Goal: Task Accomplishment & Management: Use online tool/utility

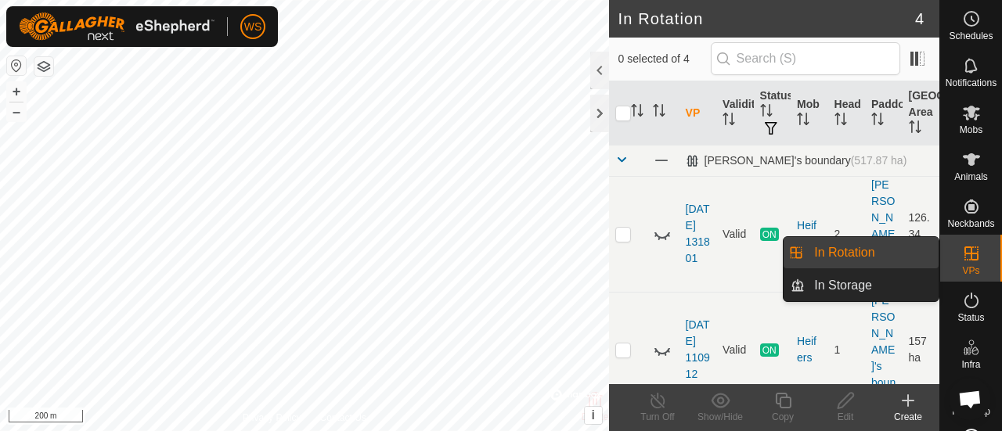
click at [849, 250] on link "In Rotation" at bounding box center [872, 252] width 134 height 31
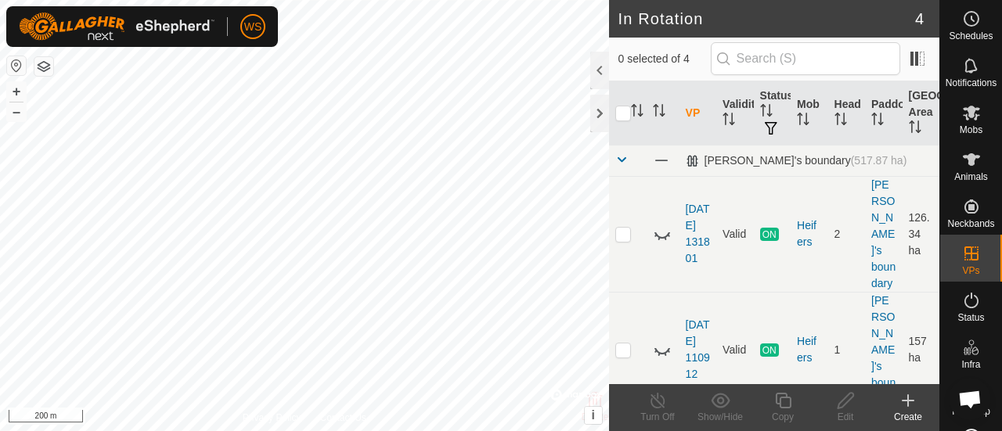
click at [905, 399] on icon at bounding box center [908, 400] width 19 height 19
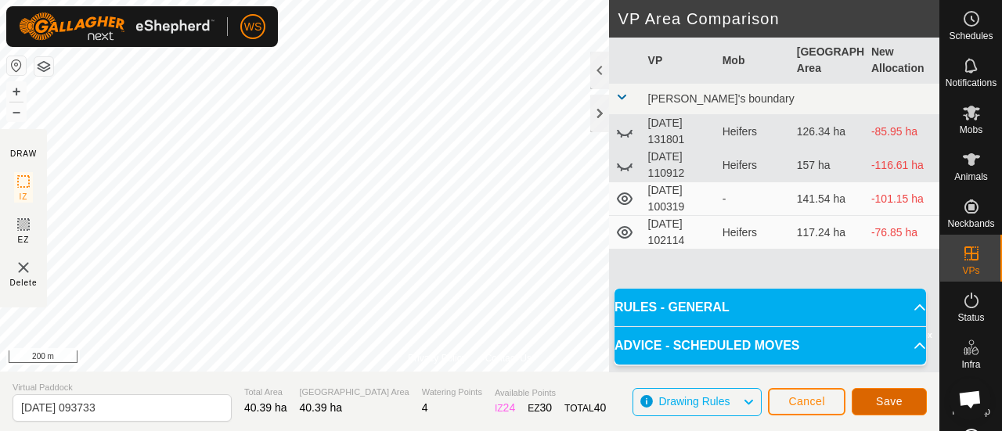
click at [902, 397] on button "Save" at bounding box center [889, 401] width 75 height 27
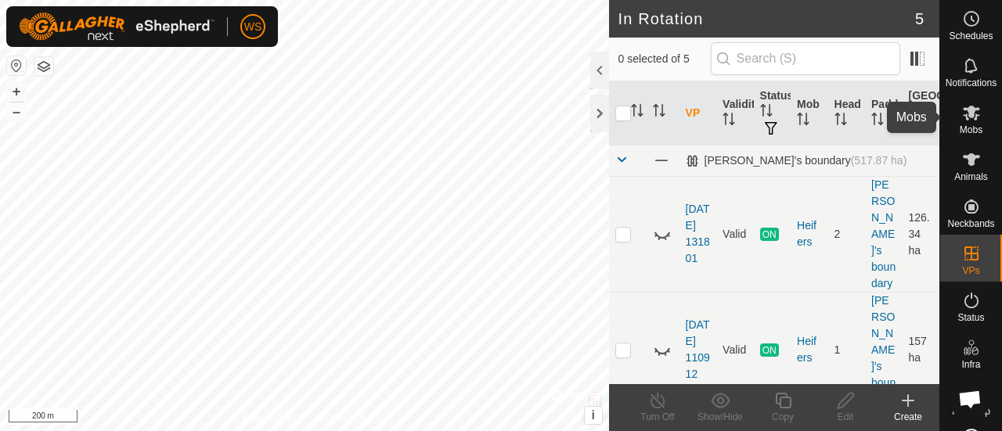
click at [964, 110] on icon at bounding box center [971, 113] width 17 height 15
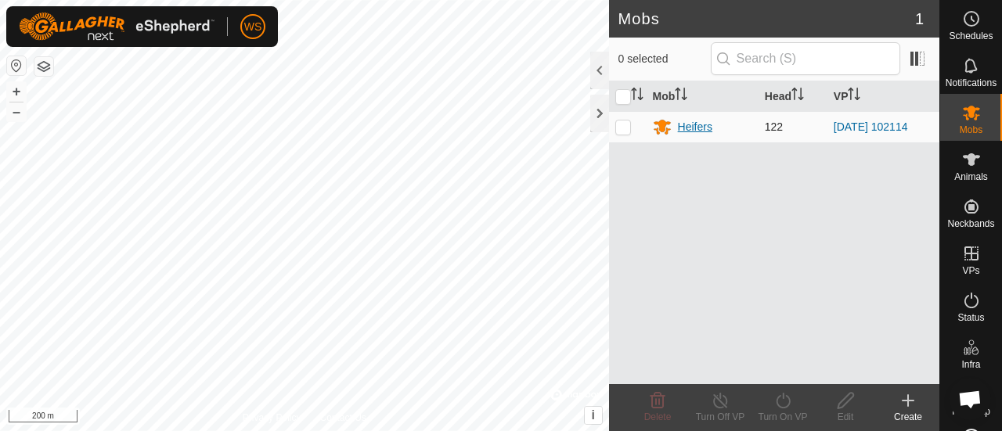
click at [695, 125] on div "Heifers" at bounding box center [695, 127] width 34 height 16
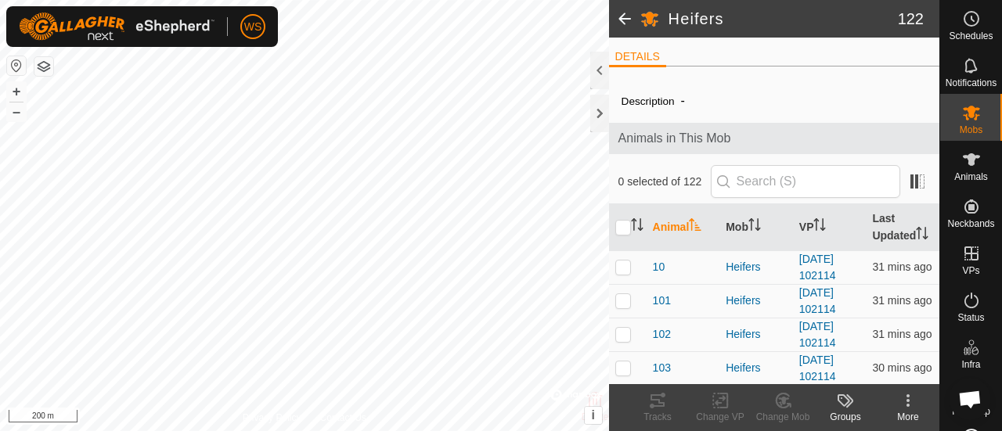
click at [625, 14] on span at bounding box center [624, 19] width 31 height 38
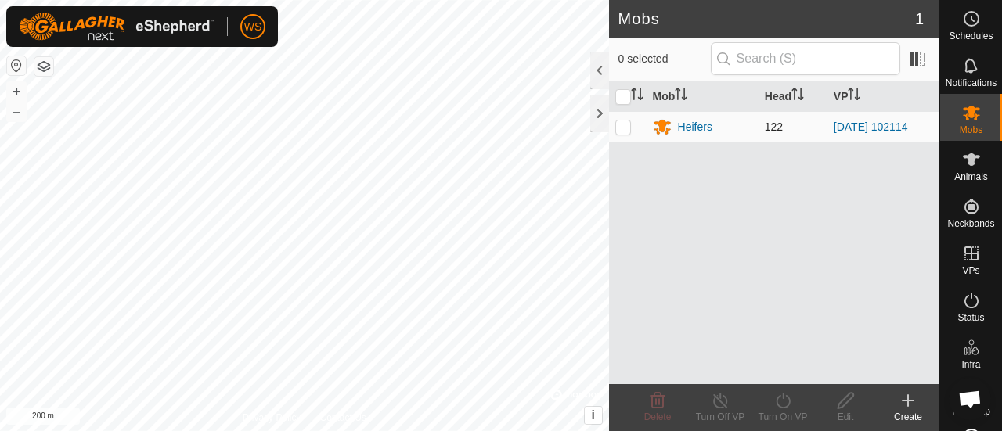
click at [623, 123] on p-checkbox at bounding box center [623, 127] width 16 height 13
checkbox input "true"
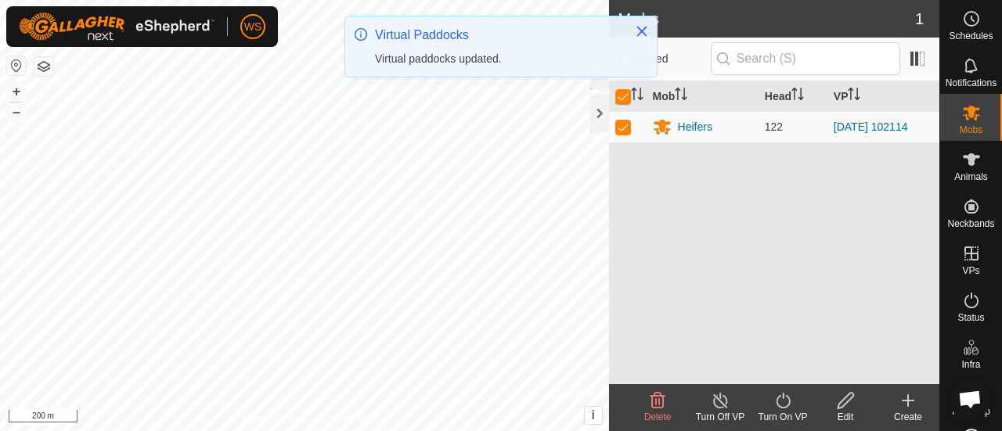
click at [778, 403] on icon at bounding box center [783, 400] width 20 height 19
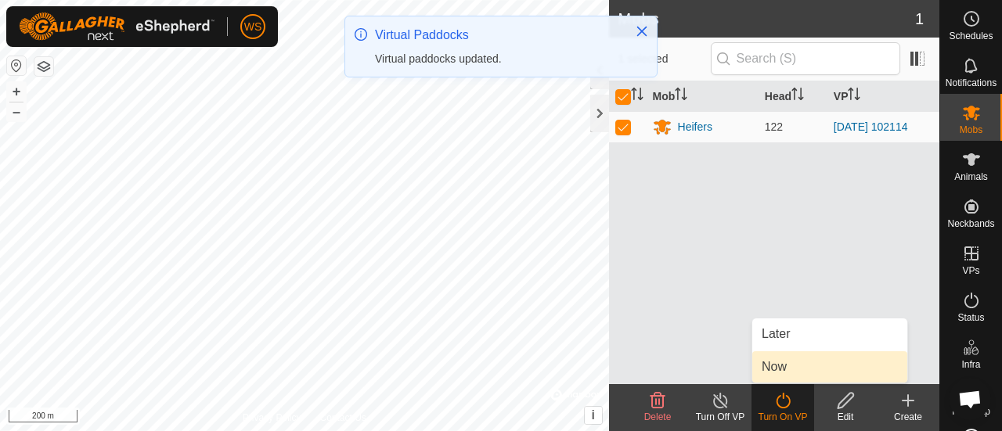
click at [771, 361] on link "Now" at bounding box center [829, 366] width 155 height 31
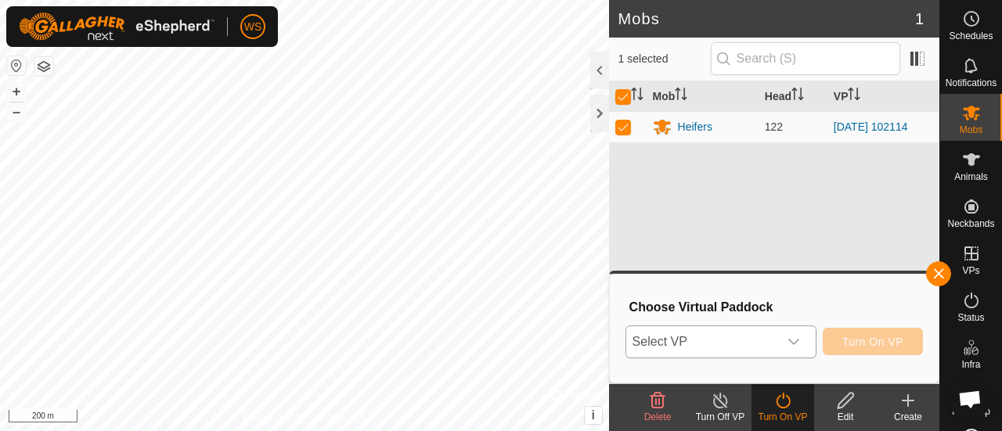
click at [678, 333] on span "Select VP" at bounding box center [702, 341] width 152 height 31
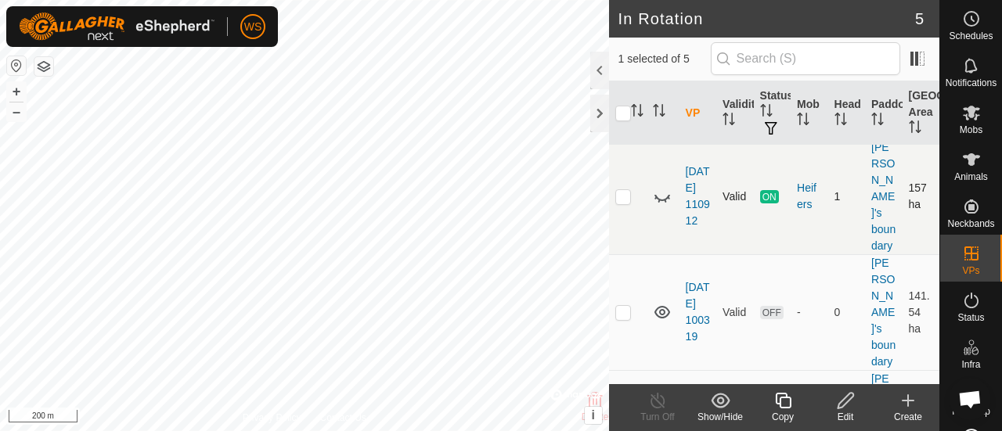
scroll to position [286, 0]
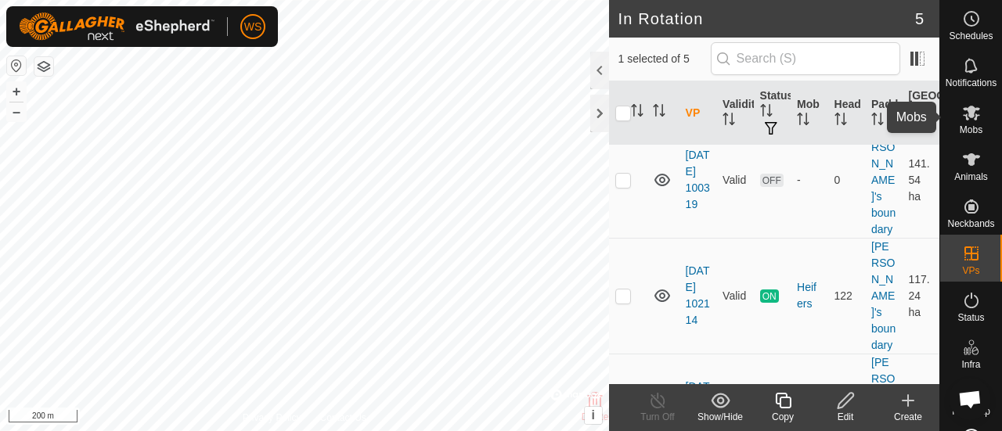
click at [961, 127] on span "Mobs" at bounding box center [971, 129] width 23 height 9
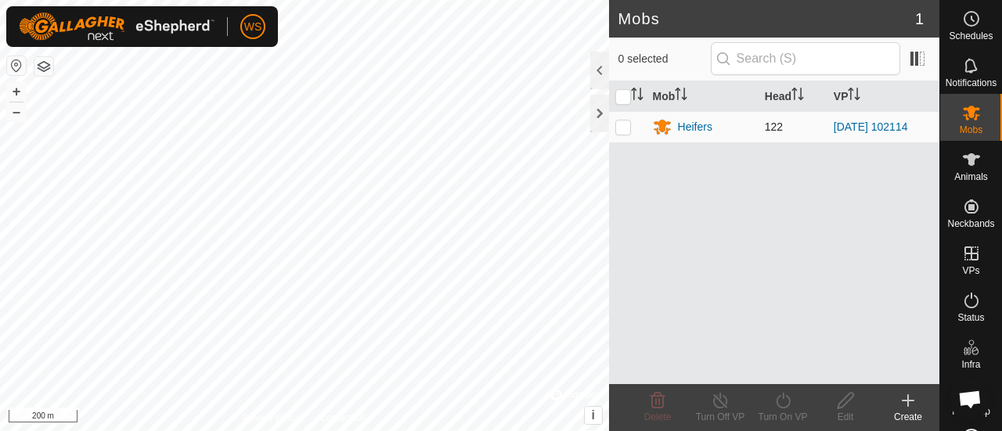
click at [619, 131] on p-checkbox at bounding box center [623, 127] width 16 height 13
checkbox input "true"
click at [787, 404] on icon at bounding box center [783, 400] width 20 height 19
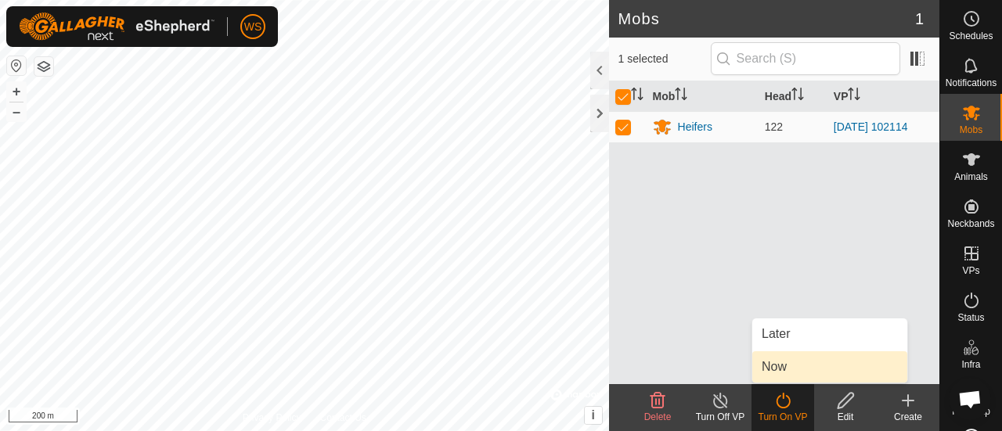
click at [773, 370] on link "Now" at bounding box center [829, 366] width 155 height 31
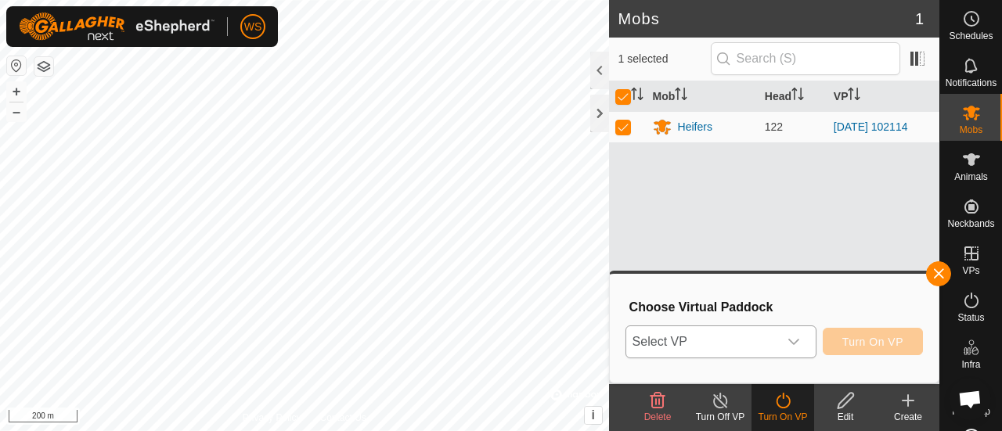
click at [799, 339] on icon "dropdown trigger" at bounding box center [793, 342] width 13 height 13
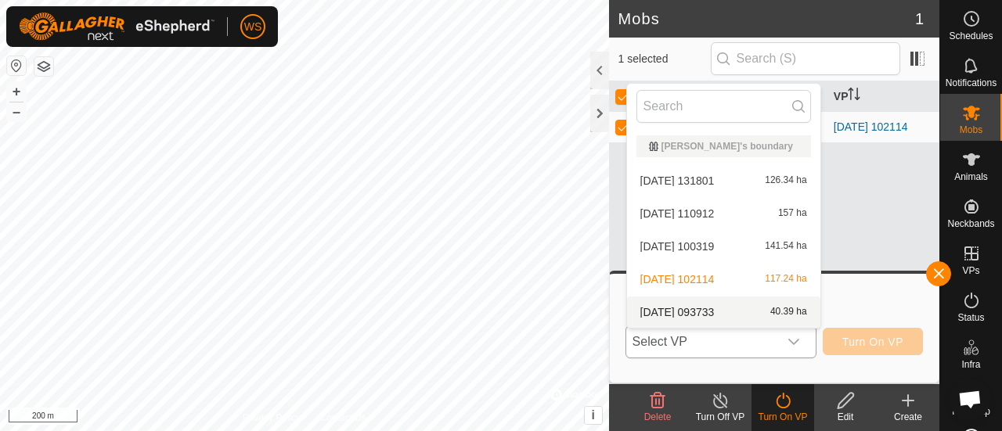
click at [697, 311] on li "[DATE] 093733 40.39 ha" at bounding box center [723, 312] width 193 height 31
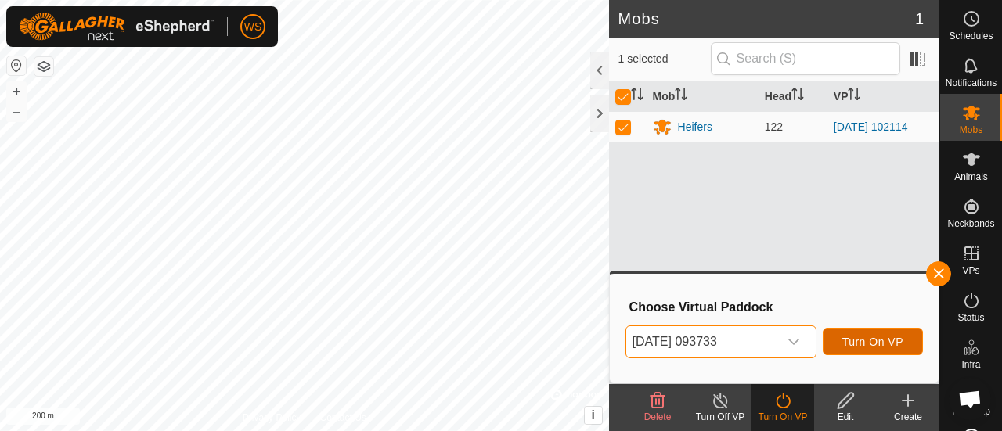
click at [869, 341] on span "Turn On VP" at bounding box center [872, 342] width 61 height 13
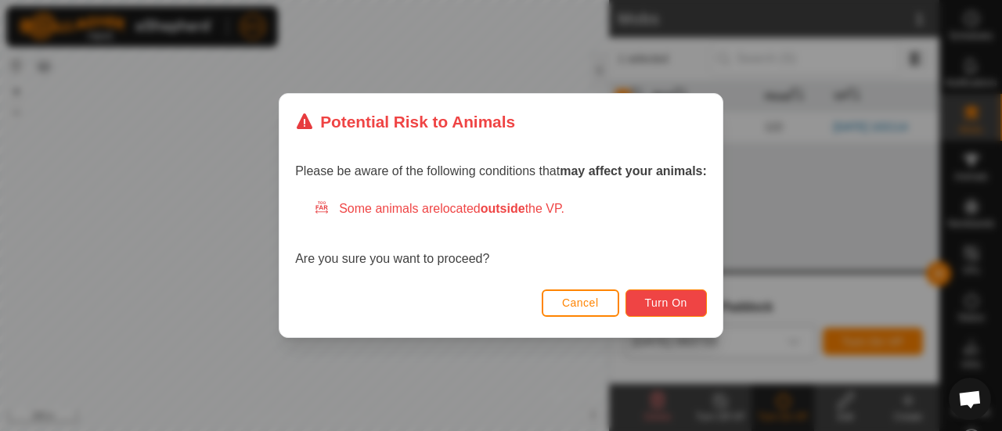
click at [676, 304] on span "Turn On" at bounding box center [666, 303] width 42 height 13
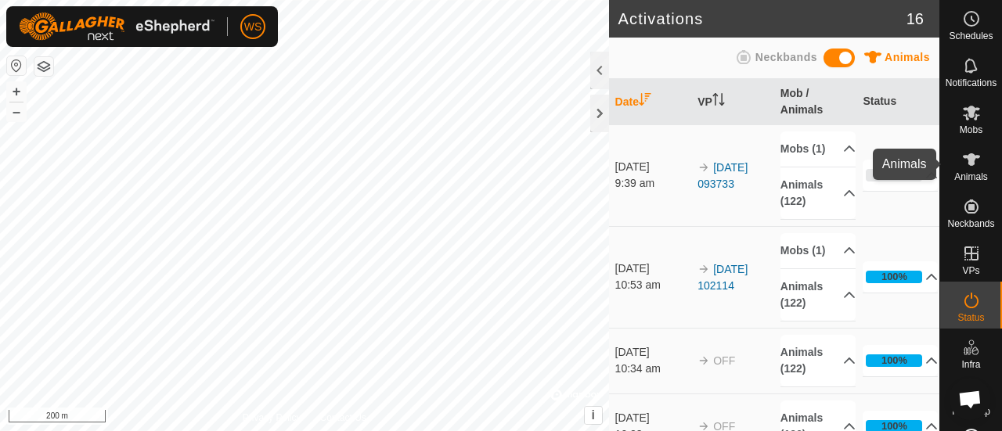
click at [975, 167] on es-animals-svg-icon at bounding box center [971, 159] width 28 height 25
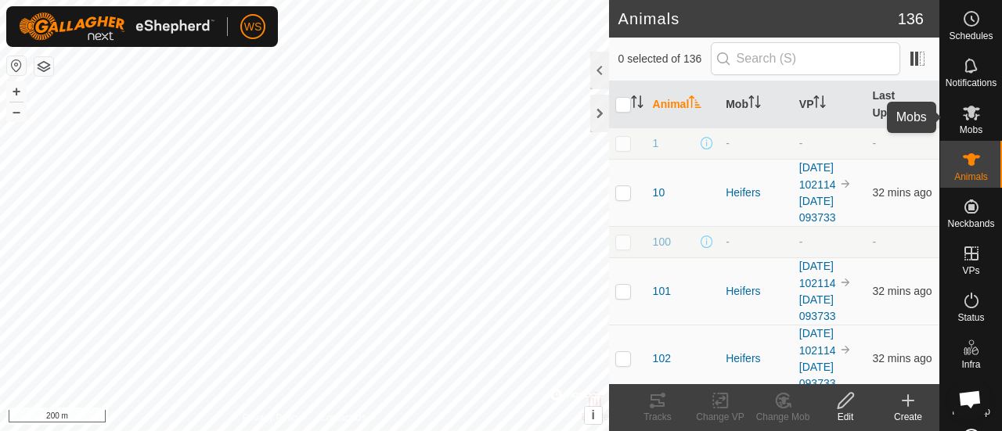
click at [975, 115] on es-mob-svg-icon at bounding box center [971, 112] width 28 height 25
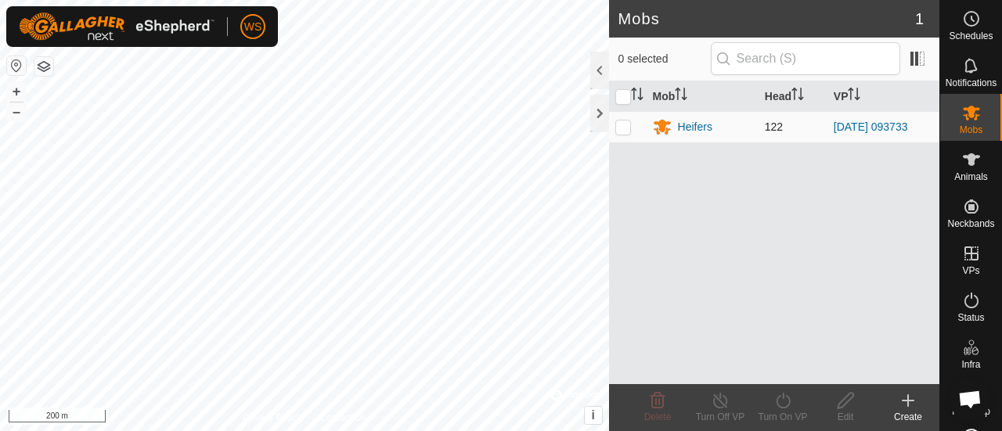
click at [625, 128] on p-checkbox at bounding box center [623, 127] width 16 height 13
checkbox input "true"
click at [625, 128] on p-checkbox at bounding box center [623, 127] width 16 height 13
checkbox input "false"
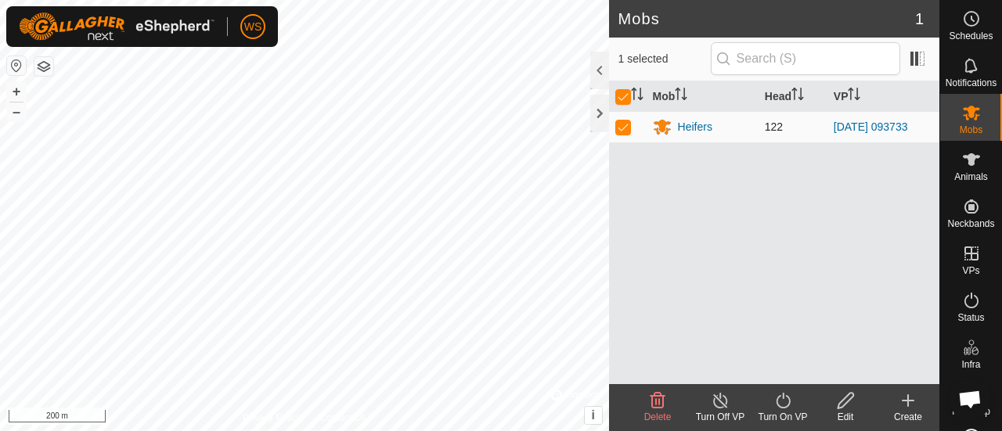
checkbox input "false"
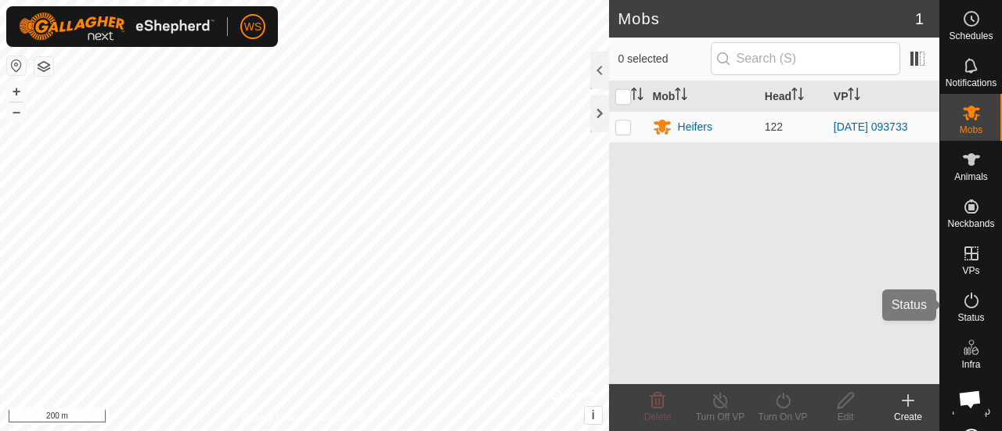
click at [963, 303] on icon at bounding box center [971, 300] width 19 height 19
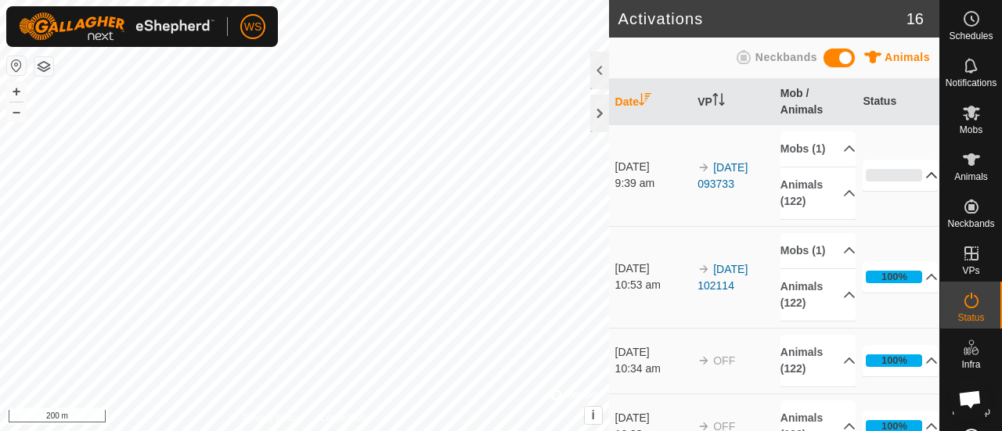
click at [914, 181] on p-accordion-header "0%" at bounding box center [900, 175] width 75 height 31
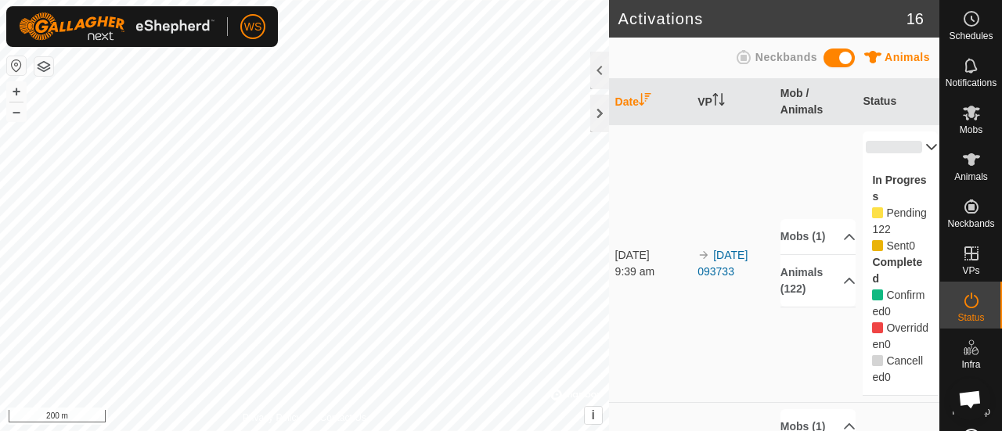
click at [908, 148] on p-accordion-header "0%" at bounding box center [900, 147] width 75 height 31
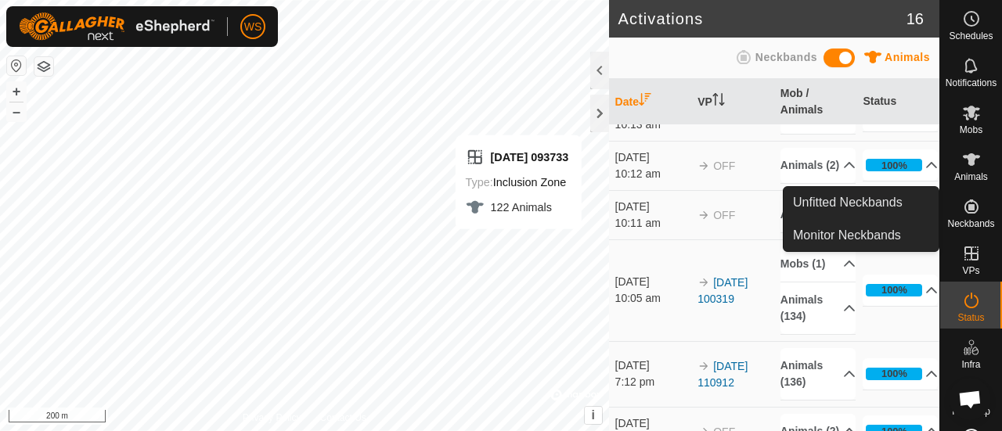
click at [965, 214] on icon at bounding box center [971, 206] width 19 height 19
click at [856, 205] on link "Unfitted Neckbands" at bounding box center [861, 202] width 155 height 31
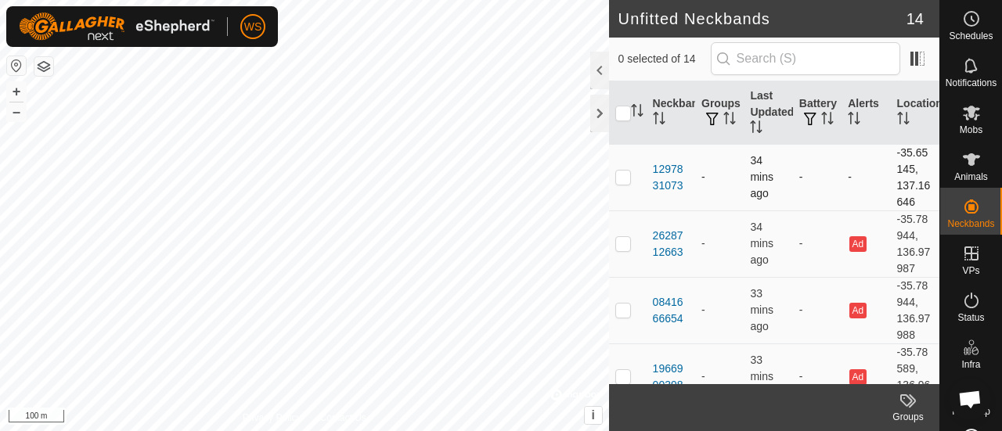
click at [641, 181] on div "Unfitted Neckbands 14 0 selected of 14 Neckband Groups Last Updated Battery Ale…" at bounding box center [469, 215] width 939 height 431
click at [972, 116] on icon at bounding box center [971, 113] width 17 height 15
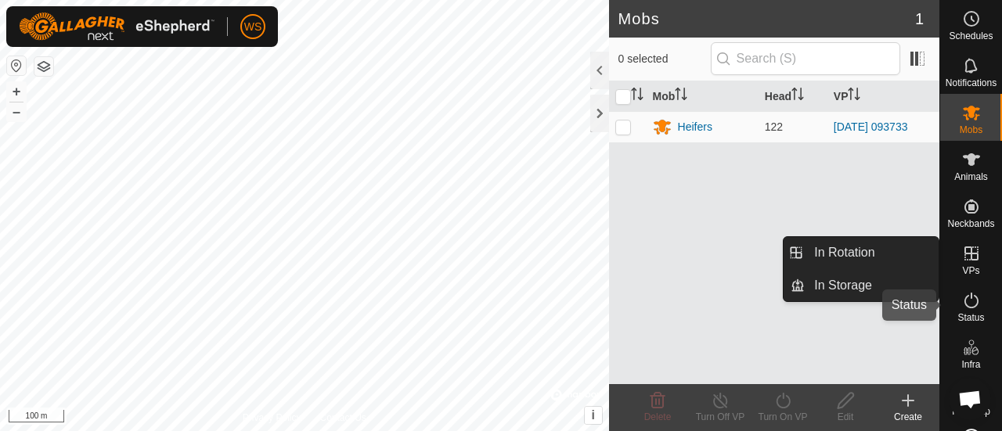
click at [965, 300] on icon at bounding box center [971, 300] width 19 height 19
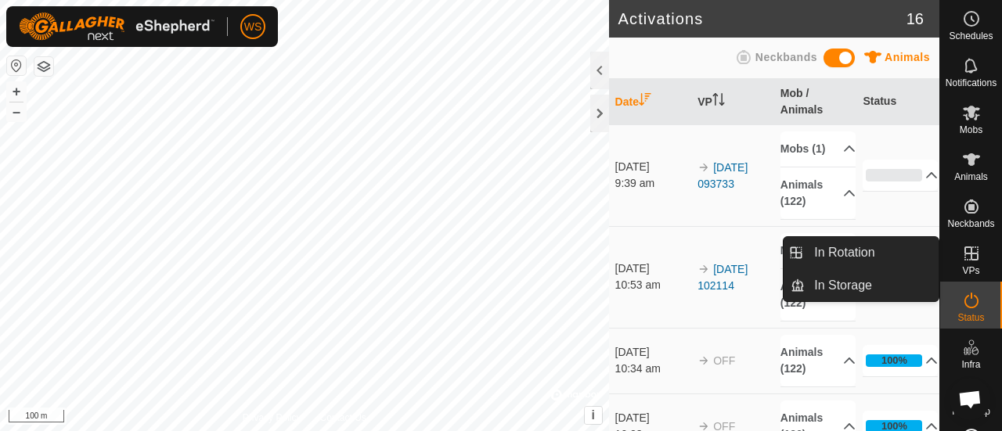
click at [969, 262] on icon at bounding box center [971, 253] width 19 height 19
click at [849, 251] on link "In Rotation" at bounding box center [872, 252] width 134 height 31
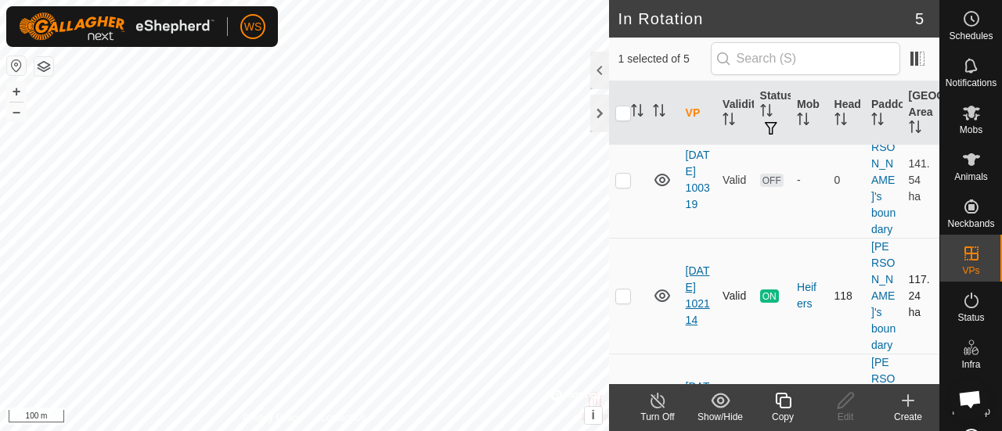
scroll to position [207, 0]
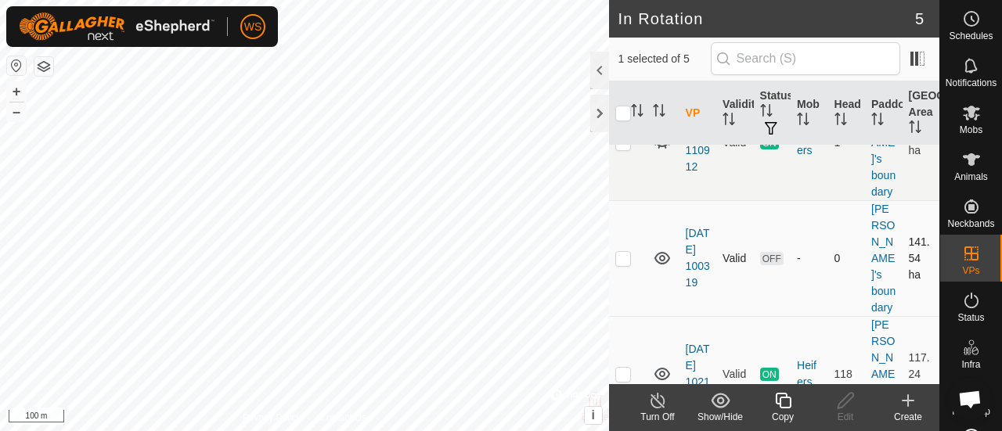
click at [661, 252] on icon at bounding box center [662, 258] width 16 height 13
click at [661, 249] on icon at bounding box center [662, 258] width 19 height 19
click at [662, 249] on icon at bounding box center [662, 258] width 19 height 19
click at [625, 223] on td at bounding box center [628, 258] width 38 height 116
click at [618, 252] on p-checkbox at bounding box center [623, 258] width 16 height 13
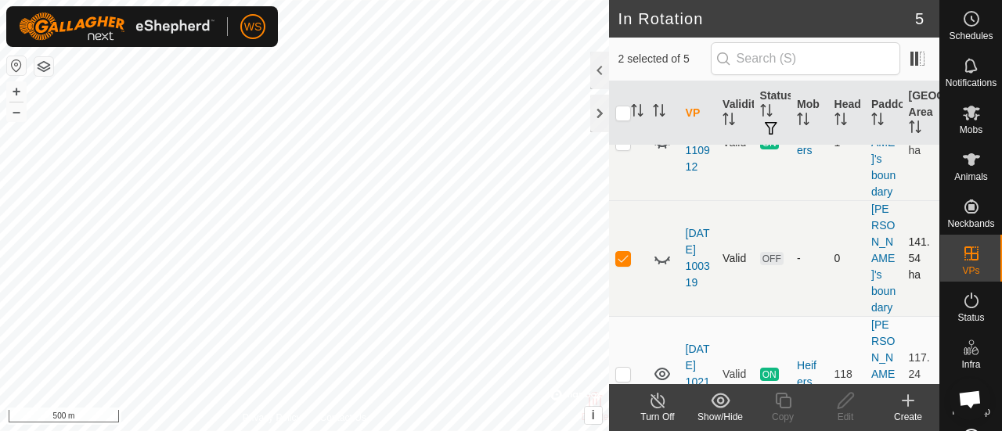
checkbox input "false"
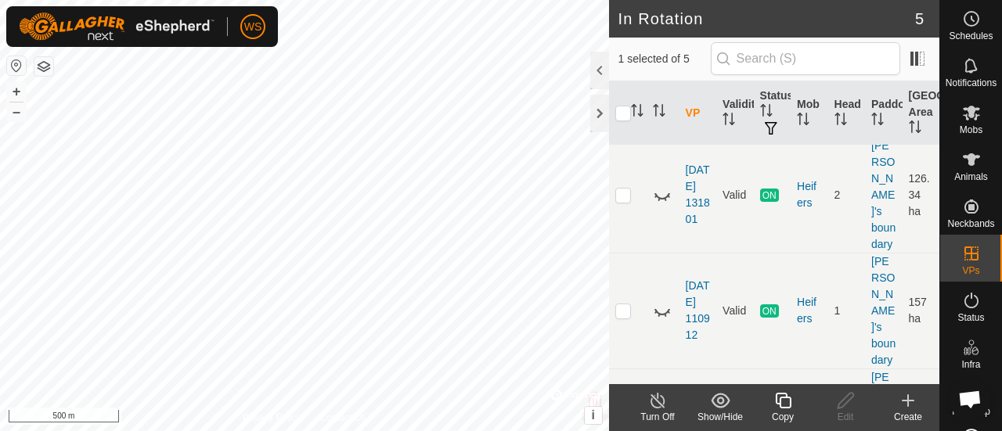
scroll to position [0, 0]
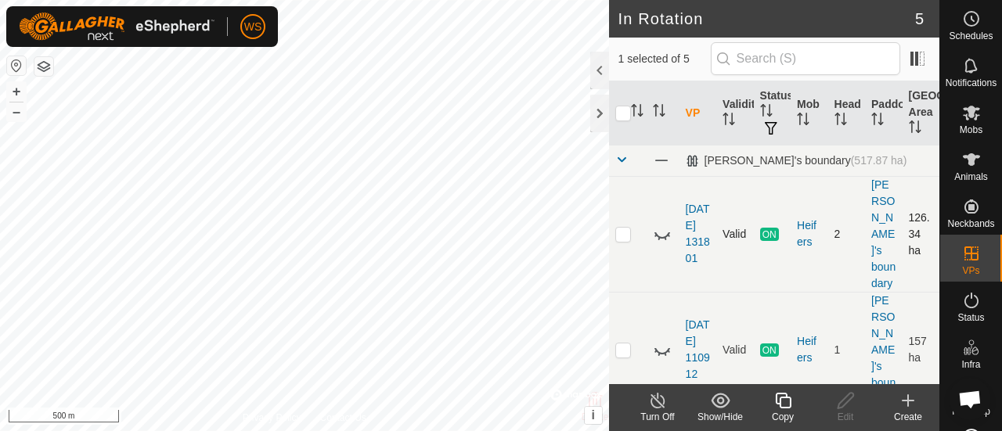
click at [668, 225] on icon at bounding box center [662, 234] width 19 height 19
click at [661, 225] on icon at bounding box center [662, 234] width 19 height 19
click at [618, 228] on p-checkbox at bounding box center [623, 234] width 16 height 13
checkbox input "true"
click at [905, 401] on icon at bounding box center [908, 401] width 11 height 0
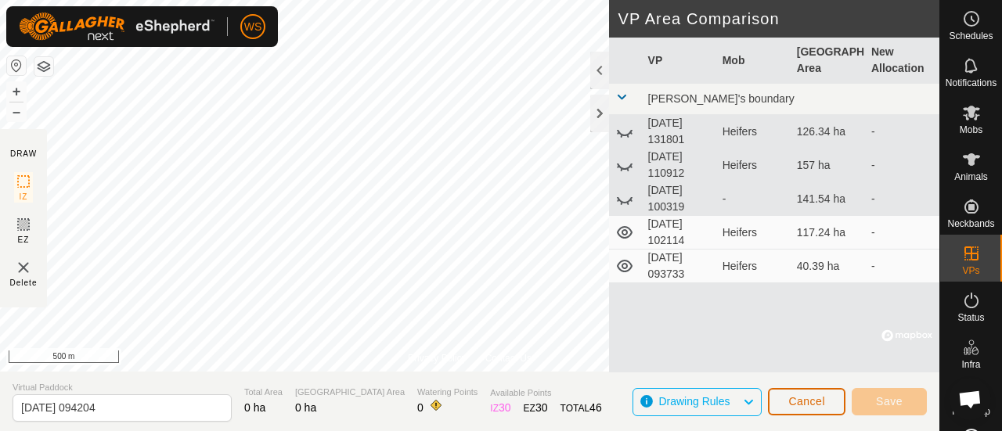
click at [809, 396] on span "Cancel" at bounding box center [806, 401] width 37 height 13
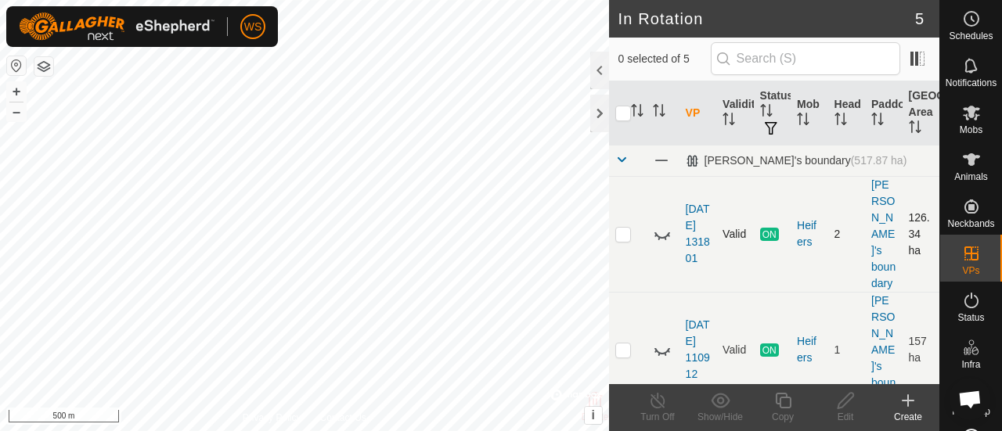
click at [622, 228] on p-checkbox at bounding box center [623, 234] width 16 height 13
checkbox input "true"
click at [691, 222] on link "[DATE] 131801" at bounding box center [698, 234] width 24 height 62
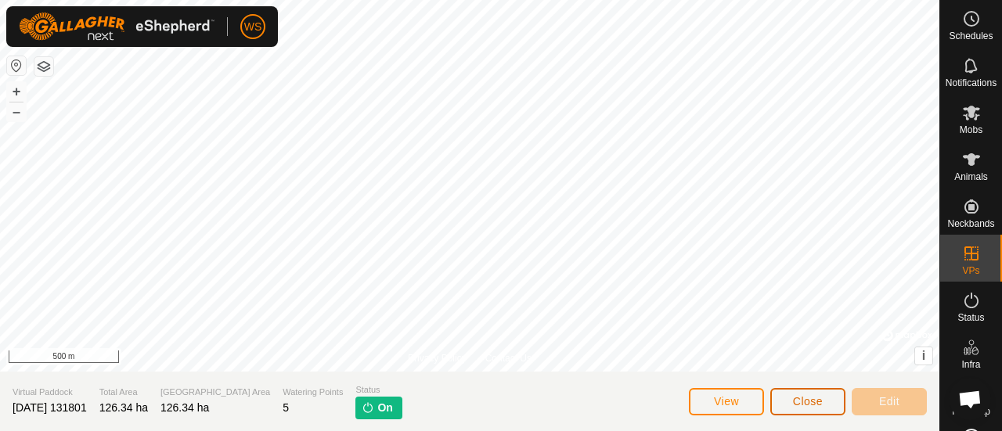
click at [814, 405] on span "Close" at bounding box center [808, 401] width 30 height 13
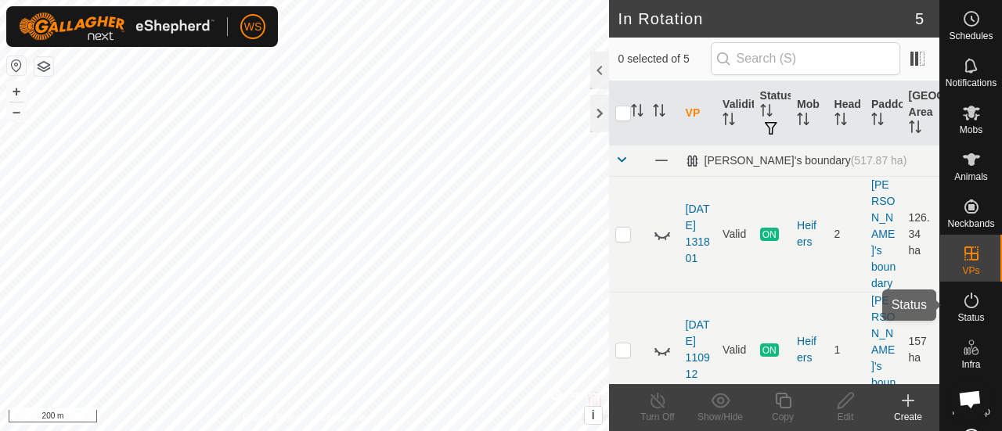
click at [957, 313] on span "Status" at bounding box center [970, 317] width 27 height 9
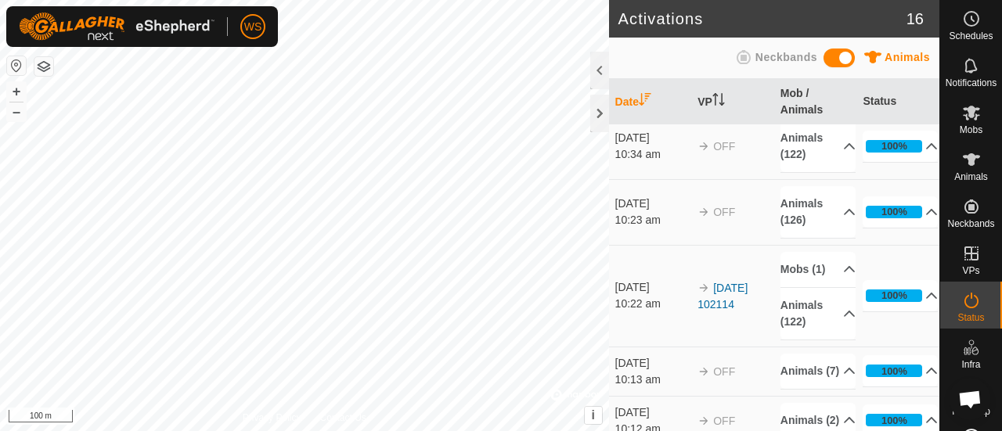
scroll to position [313, 0]
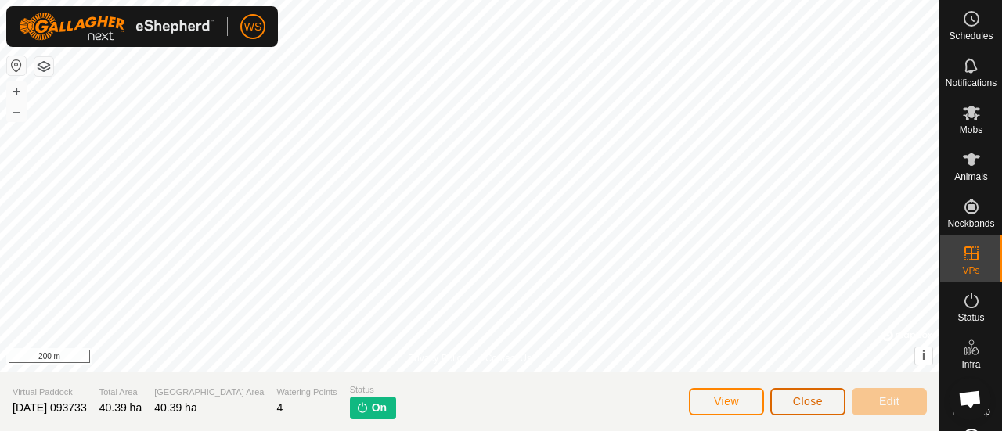
click at [785, 397] on button "Close" at bounding box center [807, 401] width 75 height 27
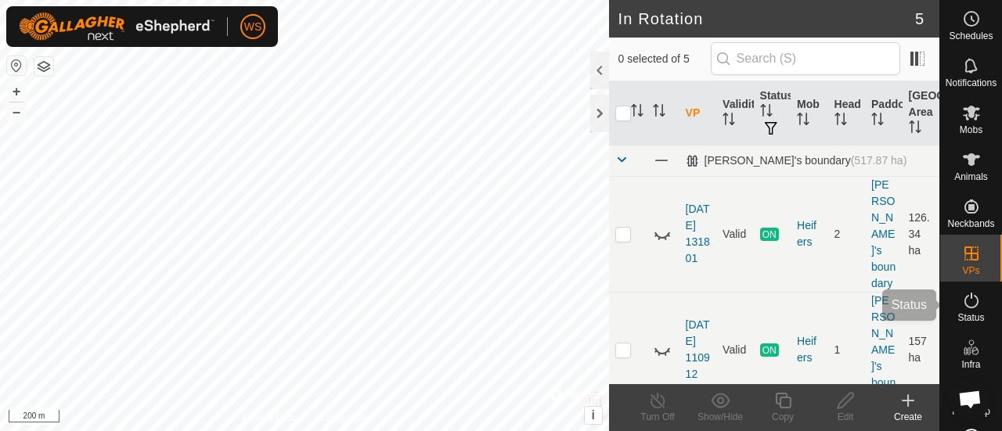
click at [963, 298] on icon at bounding box center [971, 300] width 19 height 19
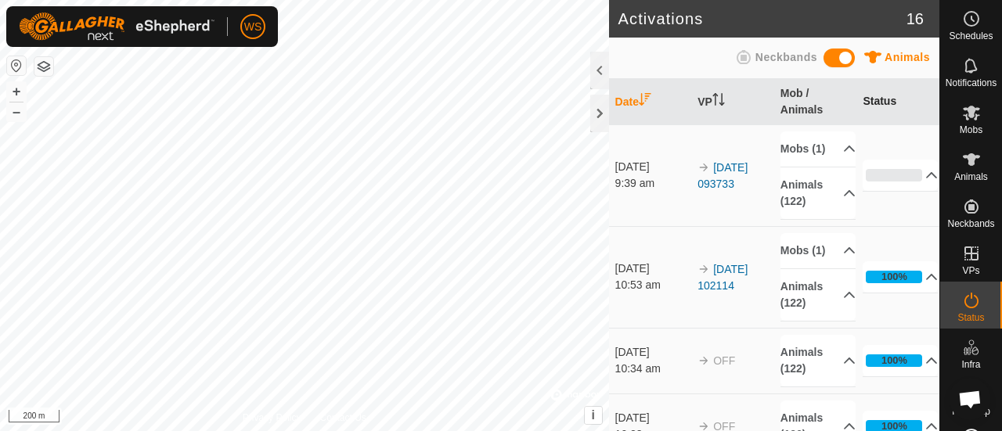
click at [879, 100] on th "Status" at bounding box center [897, 102] width 83 height 46
